Goal: Information Seeking & Learning: Learn about a topic

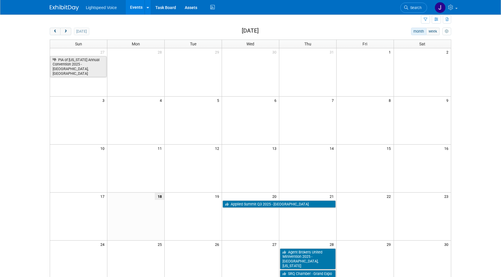
scroll to position [16, 0]
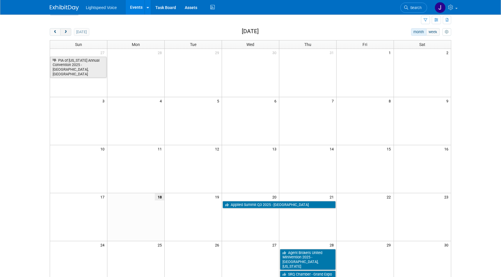
click at [64, 30] on span "next" at bounding box center [65, 32] width 4 height 4
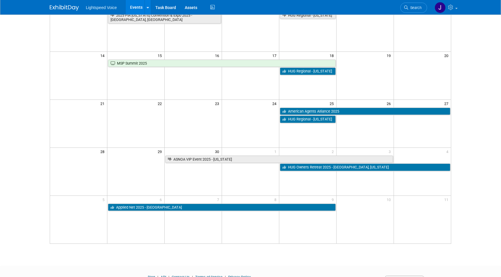
scroll to position [111, 0]
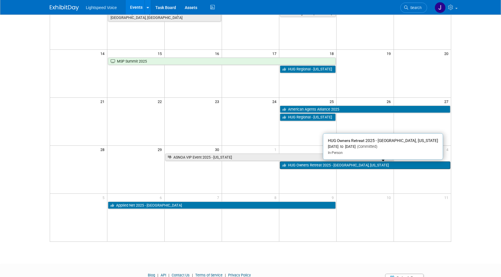
click at [361, 167] on link "HUG Owners Retreat 2025 - Vail, Colorado" at bounding box center [365, 165] width 170 height 8
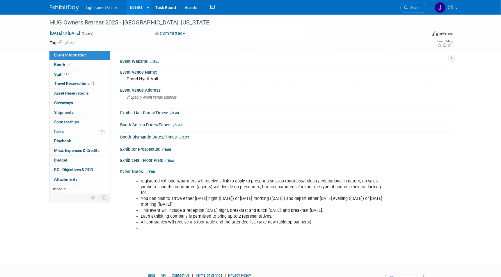
click at [62, 9] on img at bounding box center [64, 8] width 29 height 6
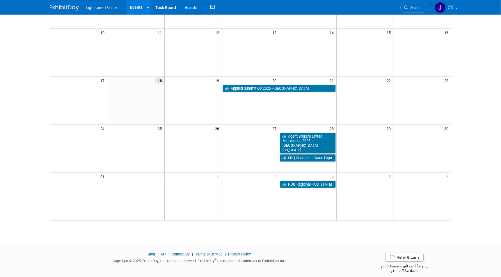
scroll to position [127, 0]
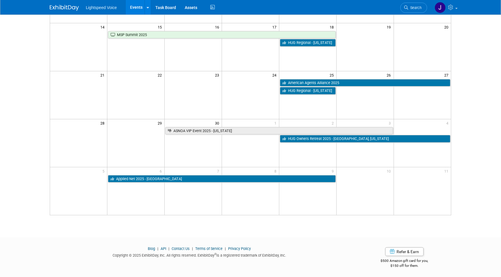
scroll to position [139, 0]
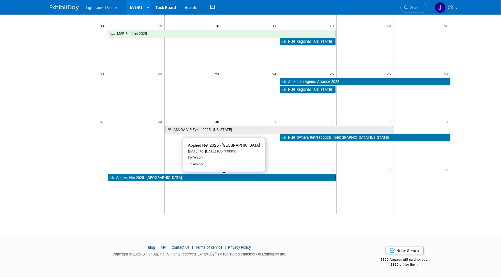
click at [223, 179] on link "Applied Net 2025 - [GEOGRAPHIC_DATA]" at bounding box center [221, 178] width 227 height 8
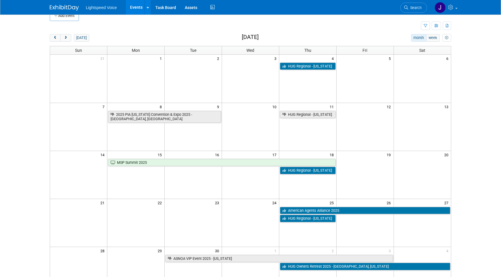
scroll to position [0, 0]
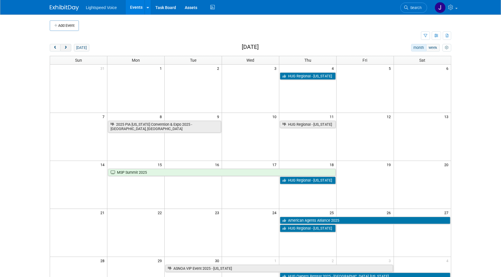
click at [68, 48] on button "next" at bounding box center [65, 48] width 11 height 8
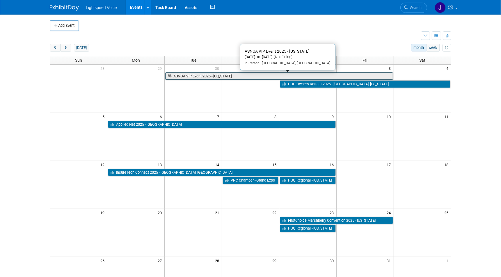
click at [247, 76] on link "ASNOA VIP Event 2025 - [US_STATE]" at bounding box center [278, 76] width 227 height 8
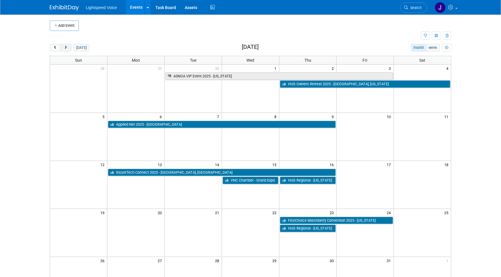
click at [67, 47] on span "next" at bounding box center [65, 48] width 4 height 4
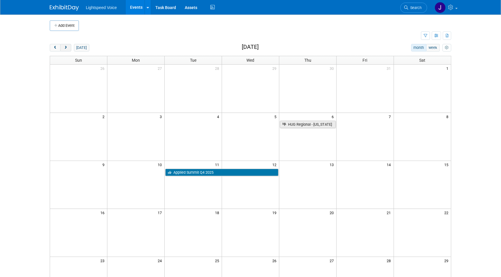
click at [68, 49] on span "next" at bounding box center [65, 48] width 4 height 4
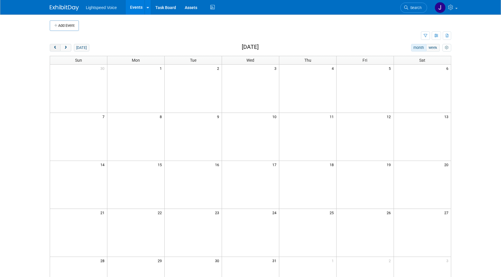
click at [52, 50] on button "prev" at bounding box center [55, 48] width 11 height 8
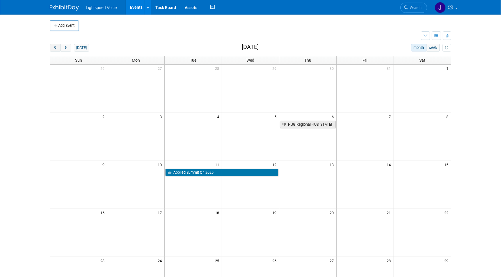
click at [53, 50] on button "prev" at bounding box center [55, 48] width 11 height 8
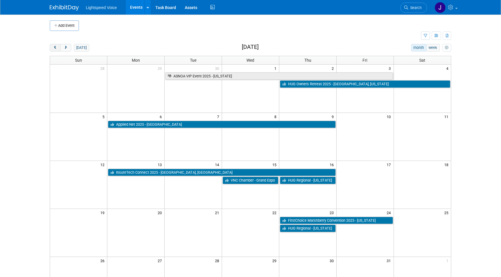
click at [53, 50] on button "prev" at bounding box center [55, 48] width 11 height 8
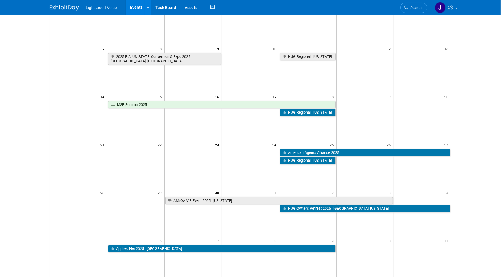
scroll to position [68, 0]
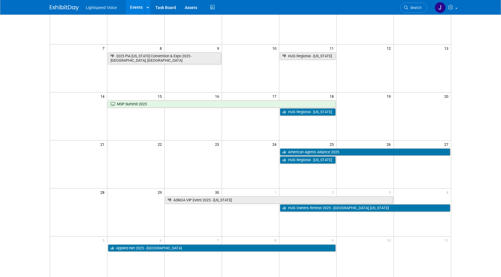
click at [482, 197] on body "Lightspeed Voice Events Add Event Bulk Upload Events Shareable Event Boards Rec…" at bounding box center [250, 70] width 501 height 277
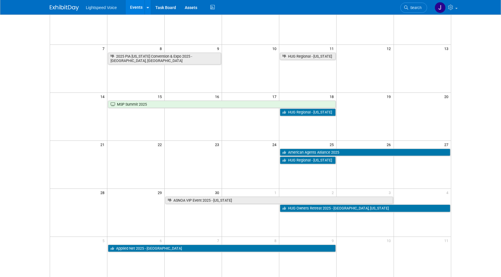
scroll to position [0, 0]
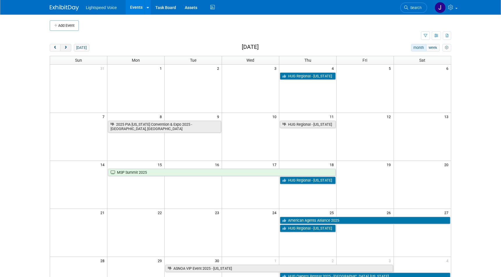
click at [67, 47] on span "next" at bounding box center [65, 48] width 4 height 4
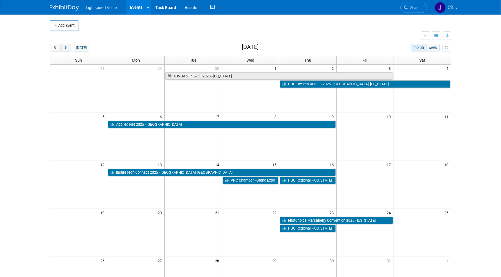
click at [67, 47] on span "next" at bounding box center [65, 48] width 4 height 4
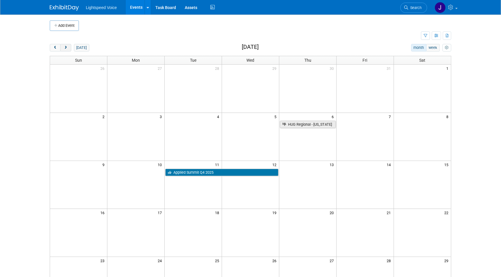
click at [67, 47] on span "next" at bounding box center [65, 48] width 4 height 4
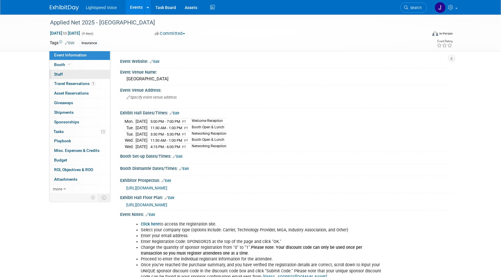
click at [61, 74] on span "Staff 0" at bounding box center [58, 74] width 9 height 5
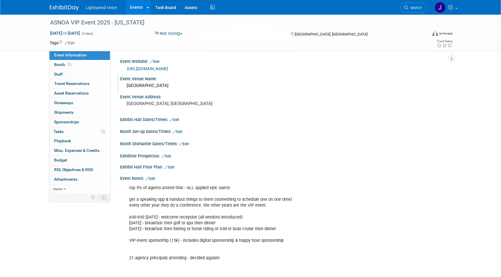
drag, startPoint x: 126, startPoint y: 86, endPoint x: 212, endPoint y: 91, distance: 86.3
click at [212, 91] on div "Event Venue Name: [GEOGRAPHIC_DATA]" at bounding box center [284, 83] width 334 height 18
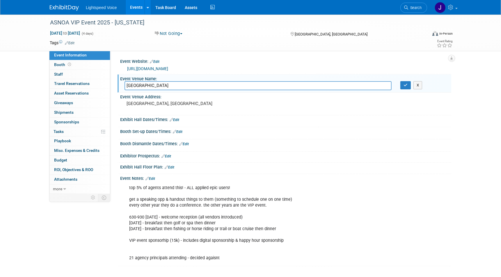
click at [212, 91] on div "Event Venue Name: [GEOGRAPHIC_DATA] [GEOGRAPHIC_DATA] X" at bounding box center [284, 83] width 334 height 18
click at [387, 170] on div at bounding box center [285, 171] width 331 height 3
click at [331, 54] on div "Event Website: Edit [URL][DOMAIN_NAME] Event Venue Name: [GEOGRAPHIC_DATA] [GEO…" at bounding box center [280, 123] width 341 height 144
